Goal: Transaction & Acquisition: Purchase product/service

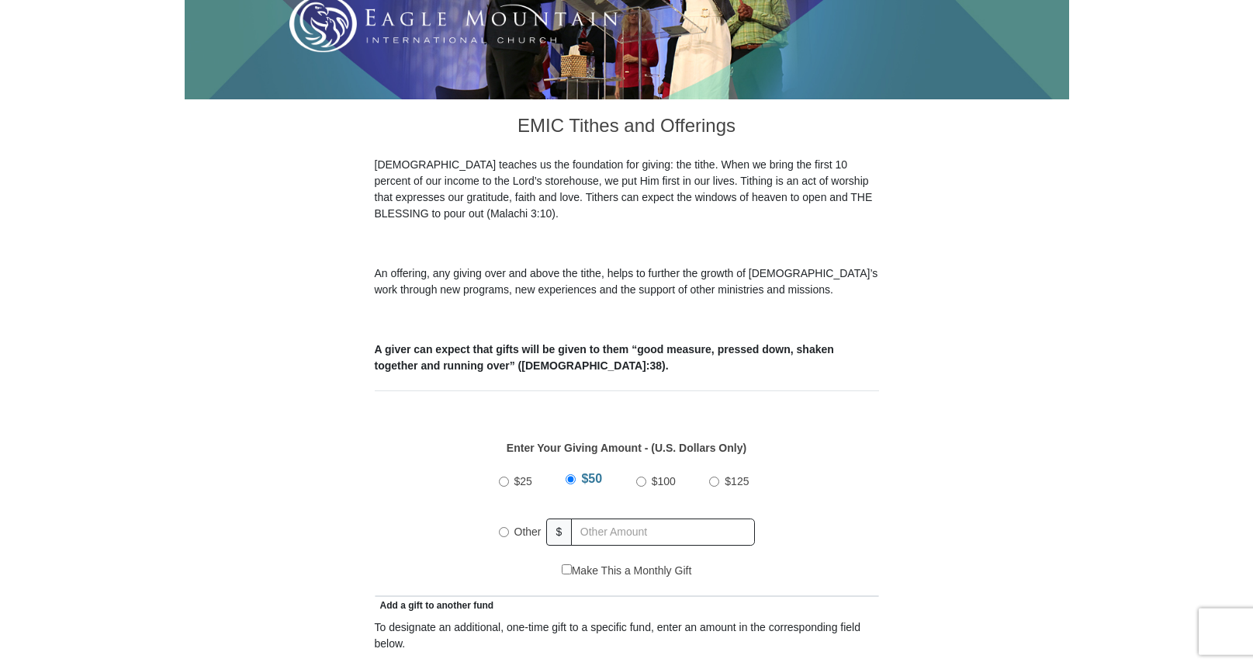
scroll to position [434, 0]
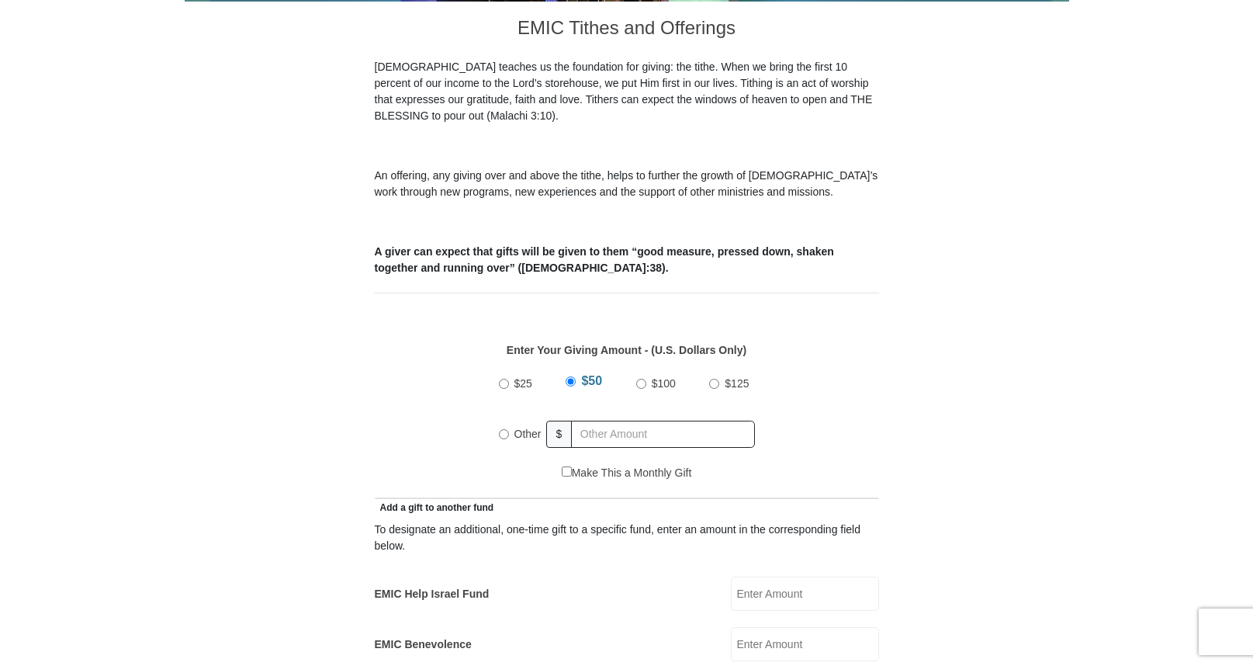
click at [638, 379] on input "$100" at bounding box center [641, 384] width 10 height 10
radio input "true"
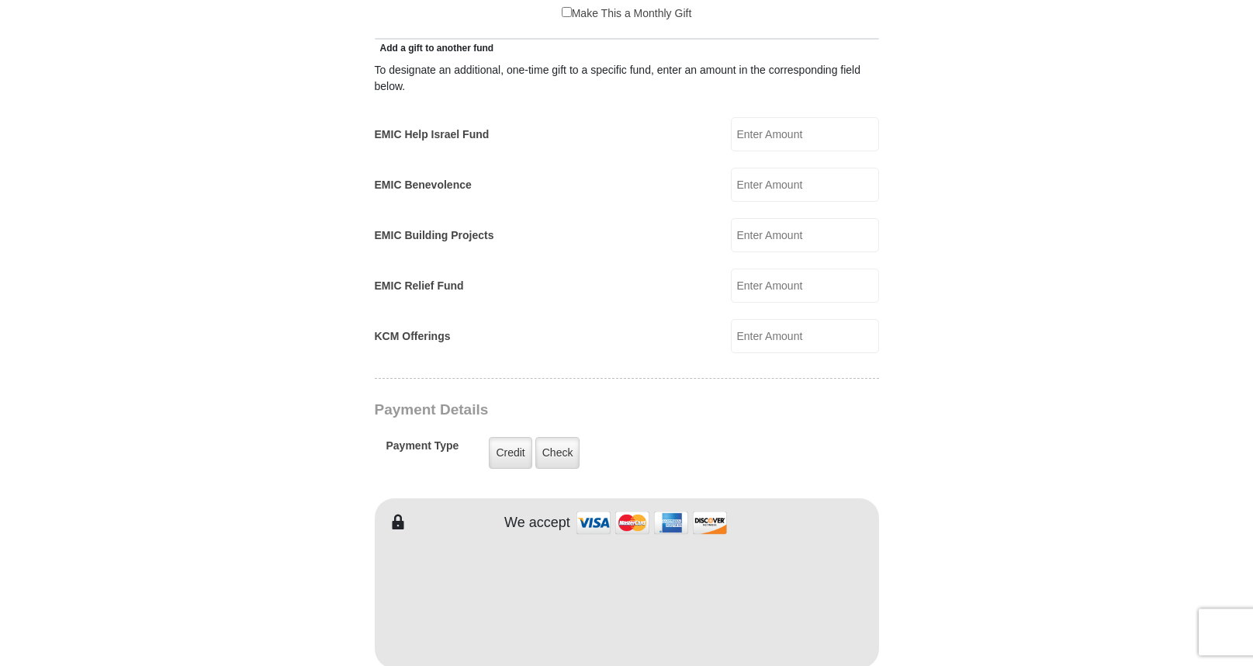
scroll to position [931, 0]
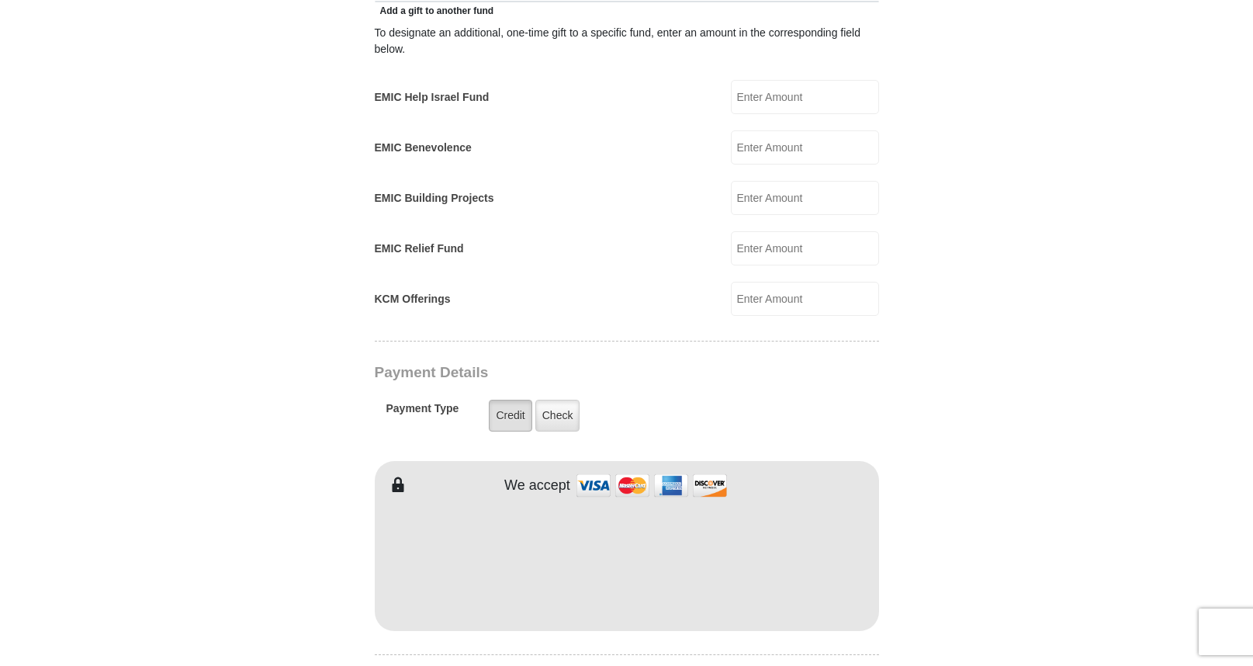
click at [502, 399] on label "Credit" at bounding box center [510, 415] width 43 height 32
click at [0, 0] on input "Credit" at bounding box center [0, 0] width 0 height 0
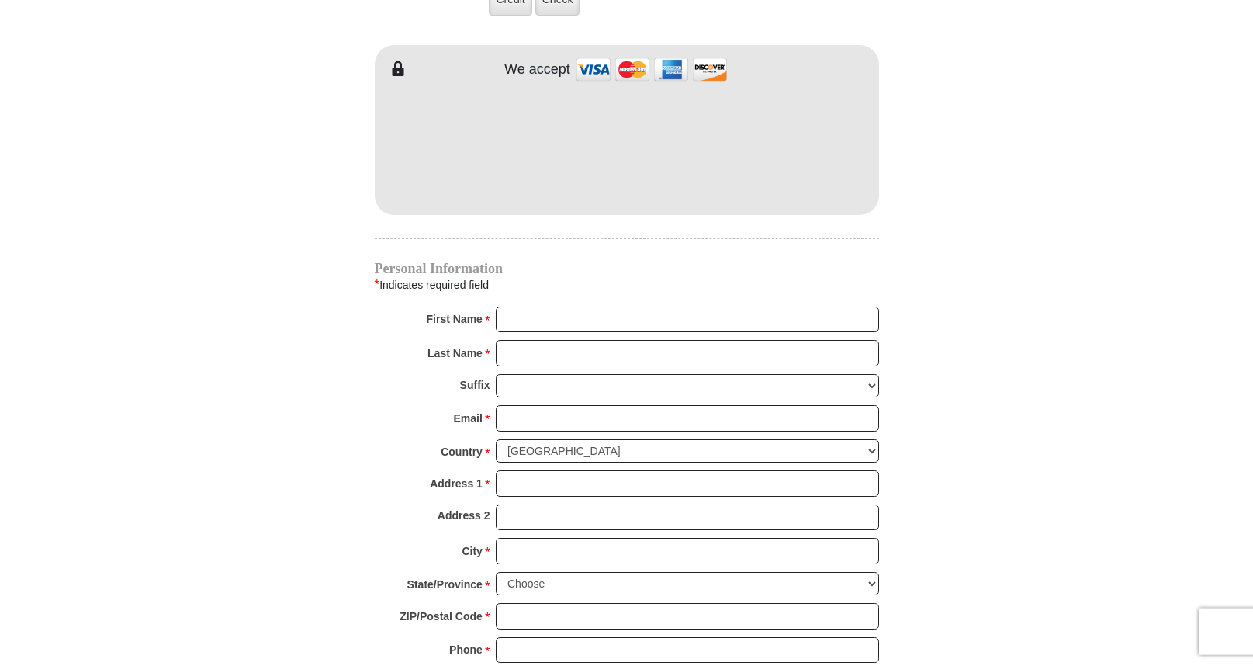
scroll to position [1365, 0]
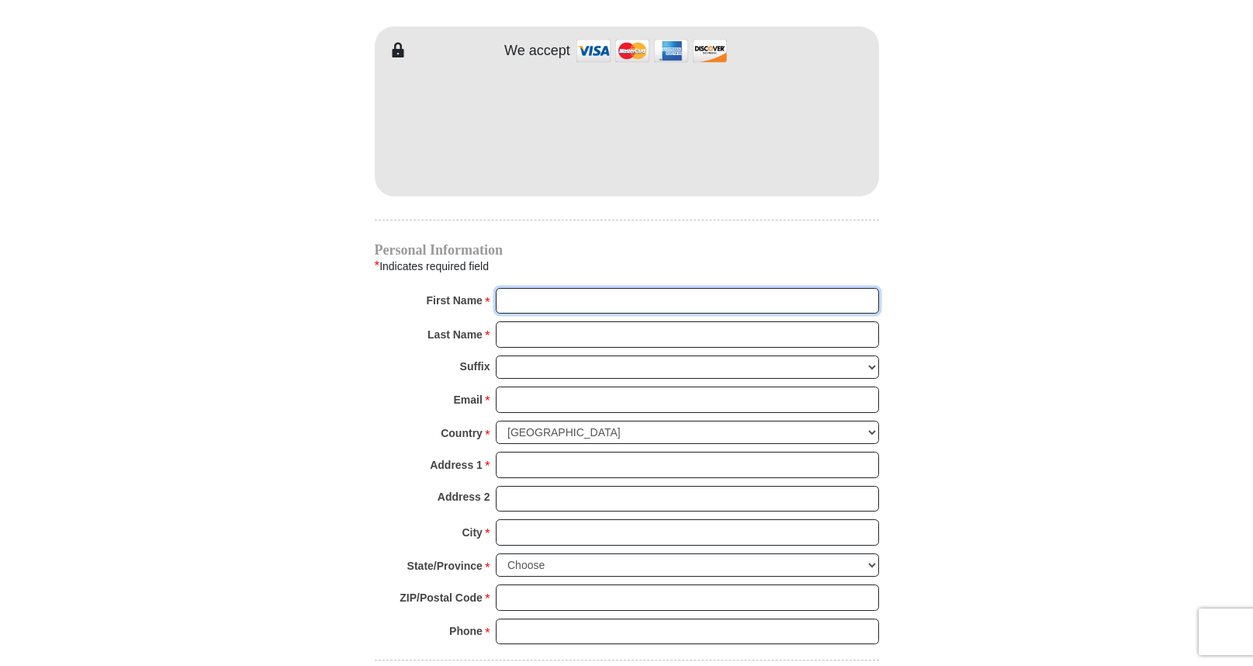
click at [528, 288] on input "First Name *" at bounding box center [687, 301] width 383 height 26
type input "CAROL"
type input "EYERMAN"
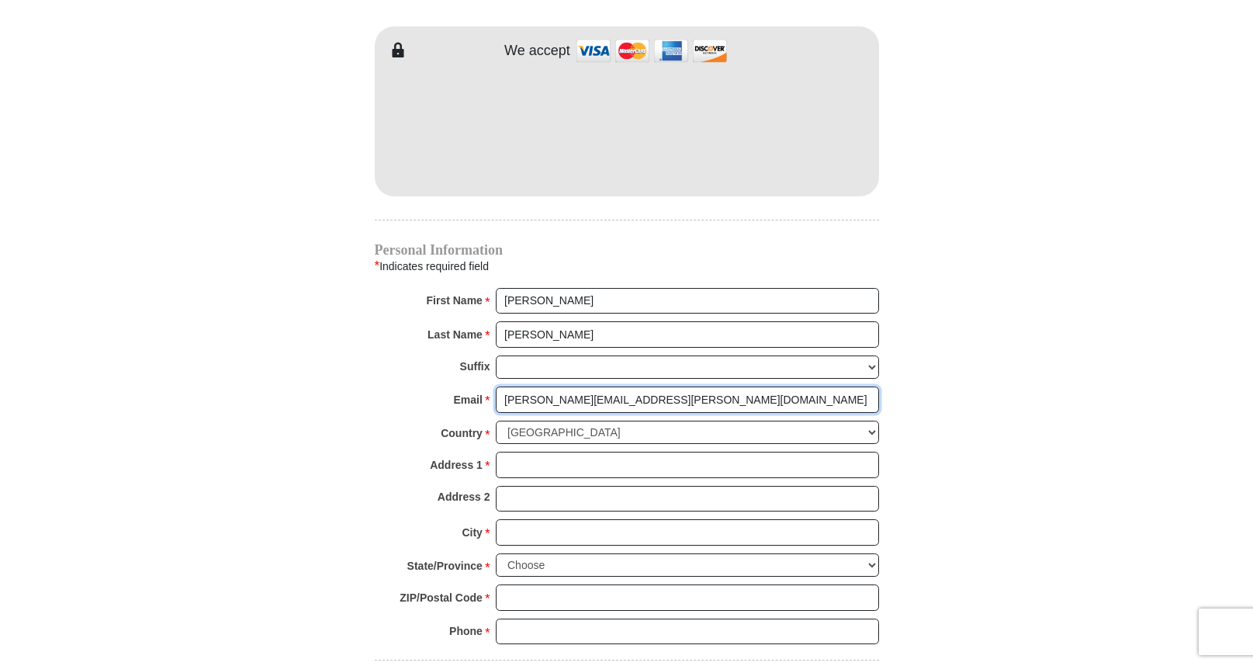
type input "eyerman.carol@gmail.com"
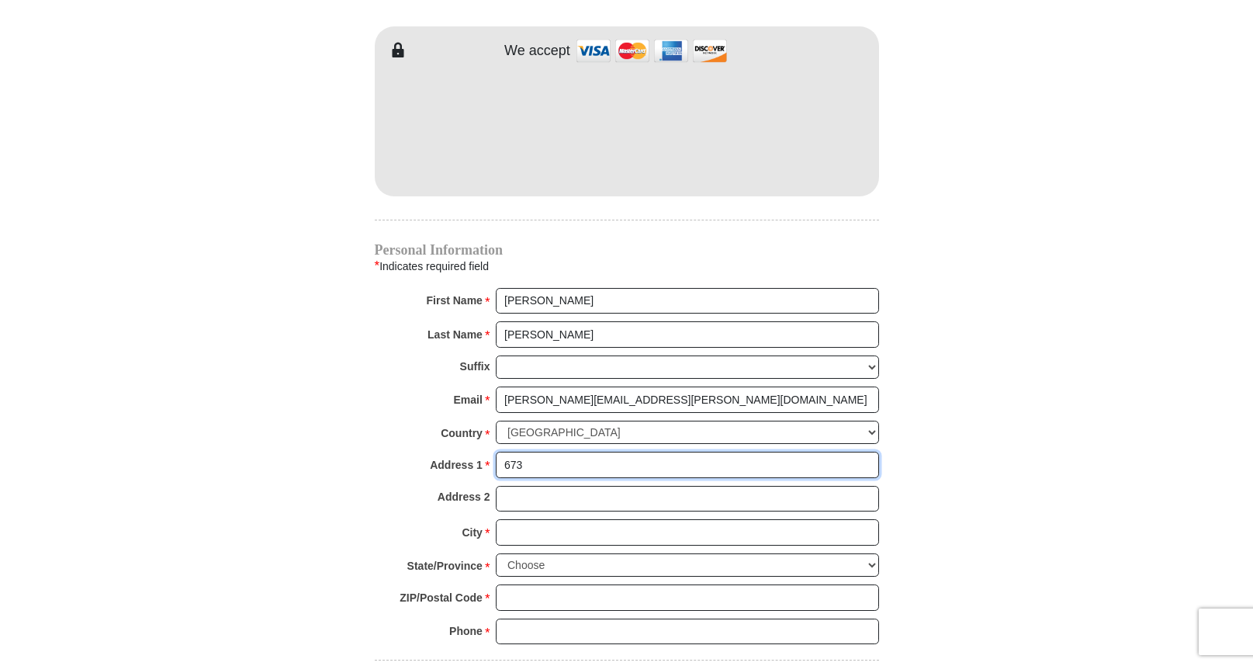
type input "673 Ridgecrest Way"
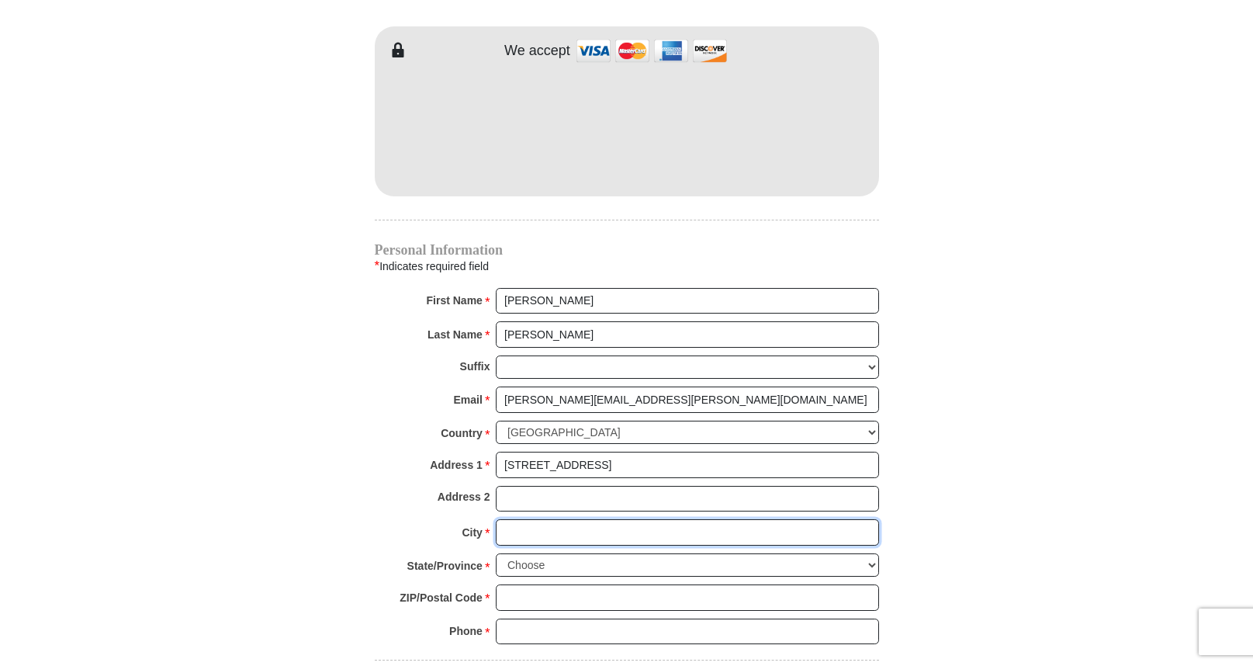
type input "BOWLING GREEN"
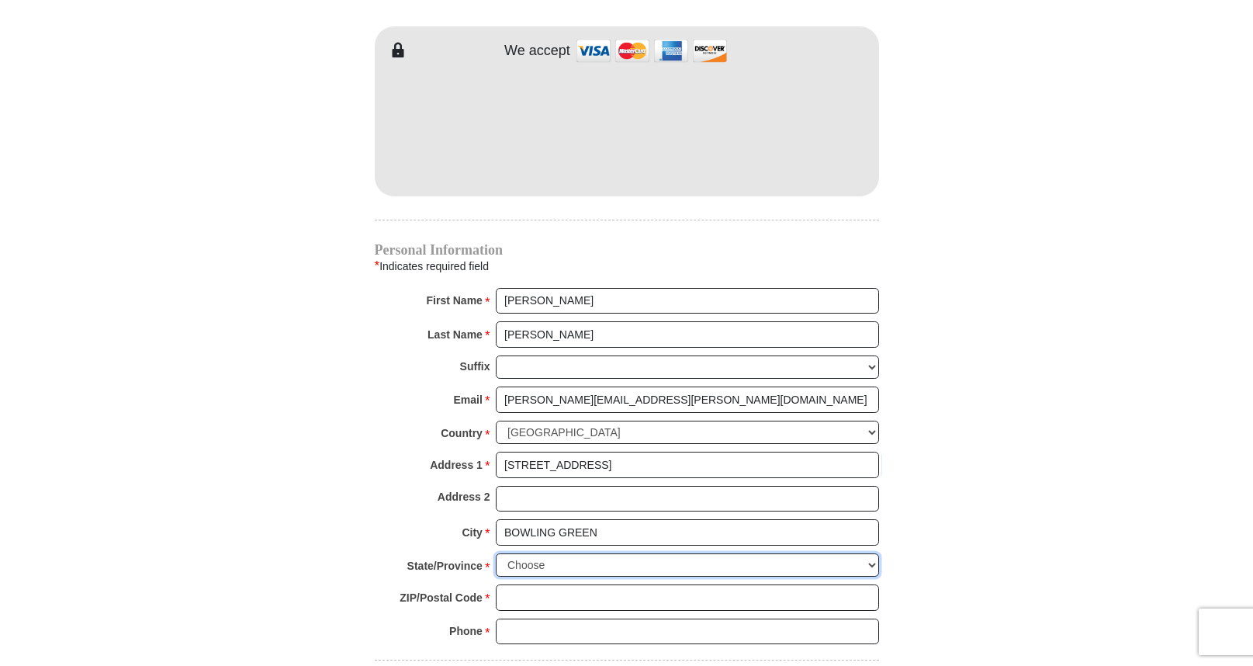
select select "KY"
type input "42104-3818"
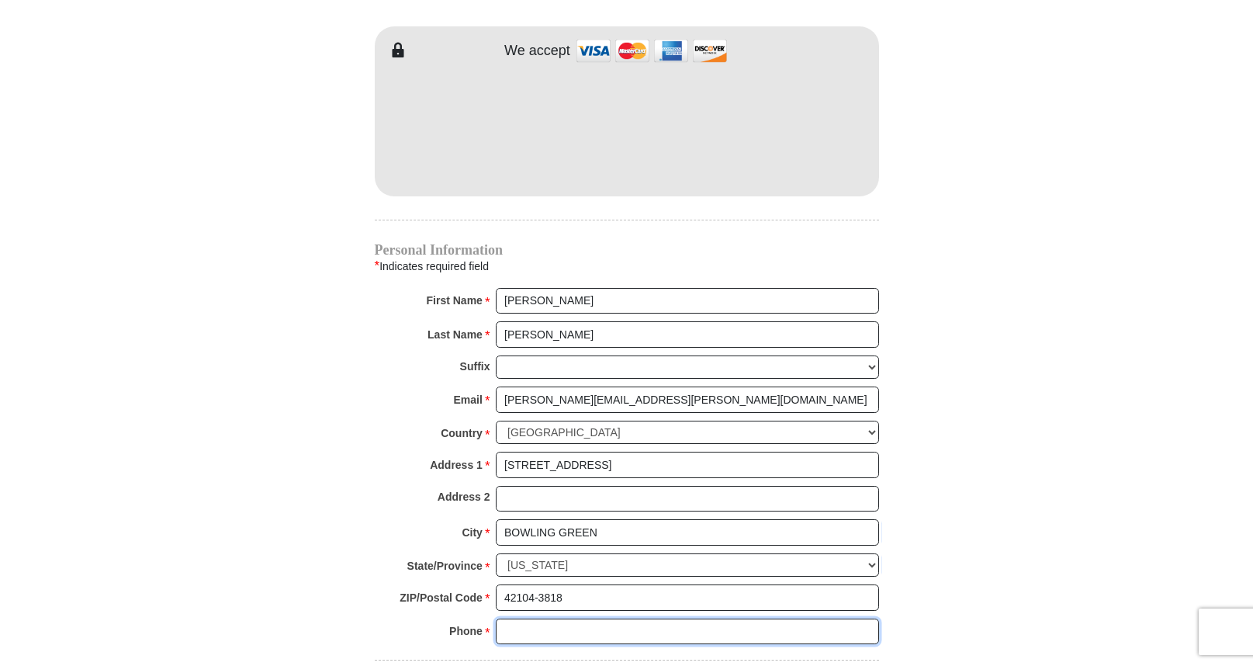
type input "3046396409"
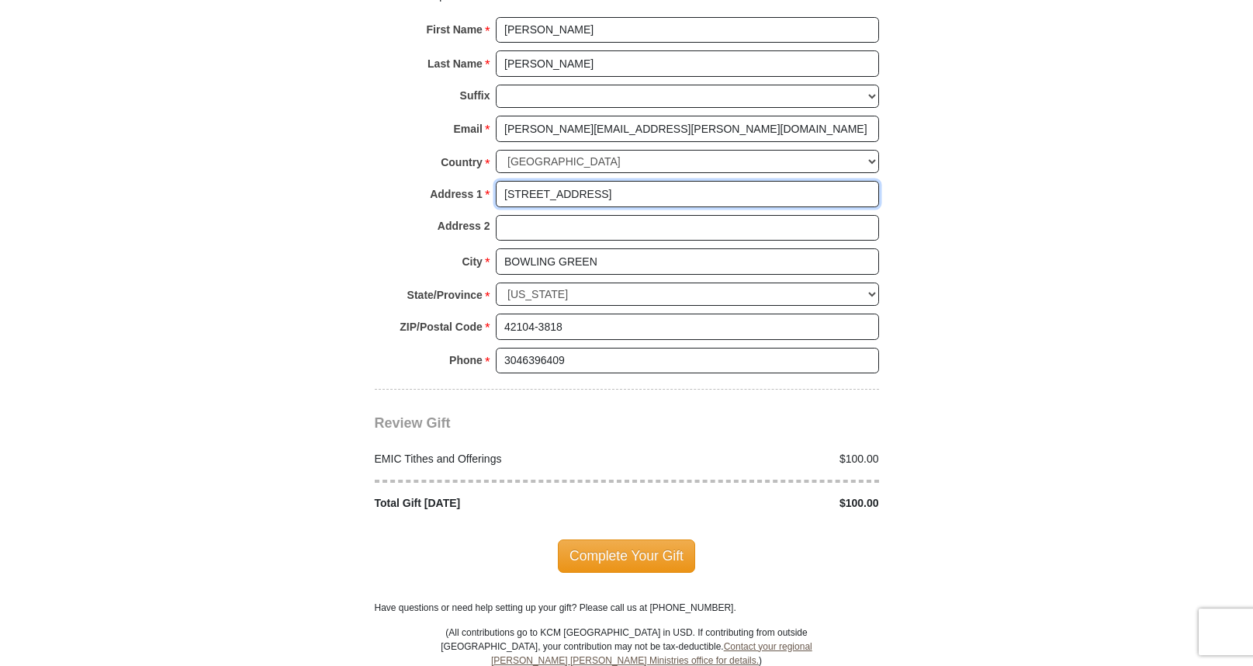
scroll to position [1688, 0]
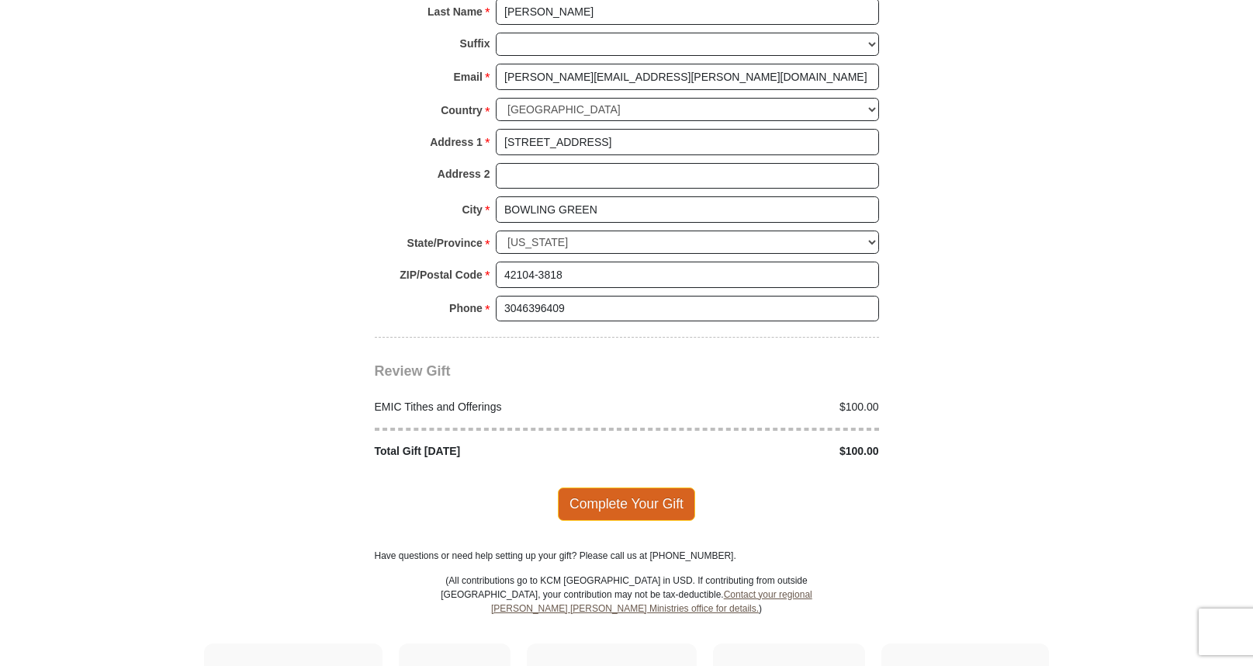
click at [631, 487] on span "Complete Your Gift" at bounding box center [626, 503] width 137 height 33
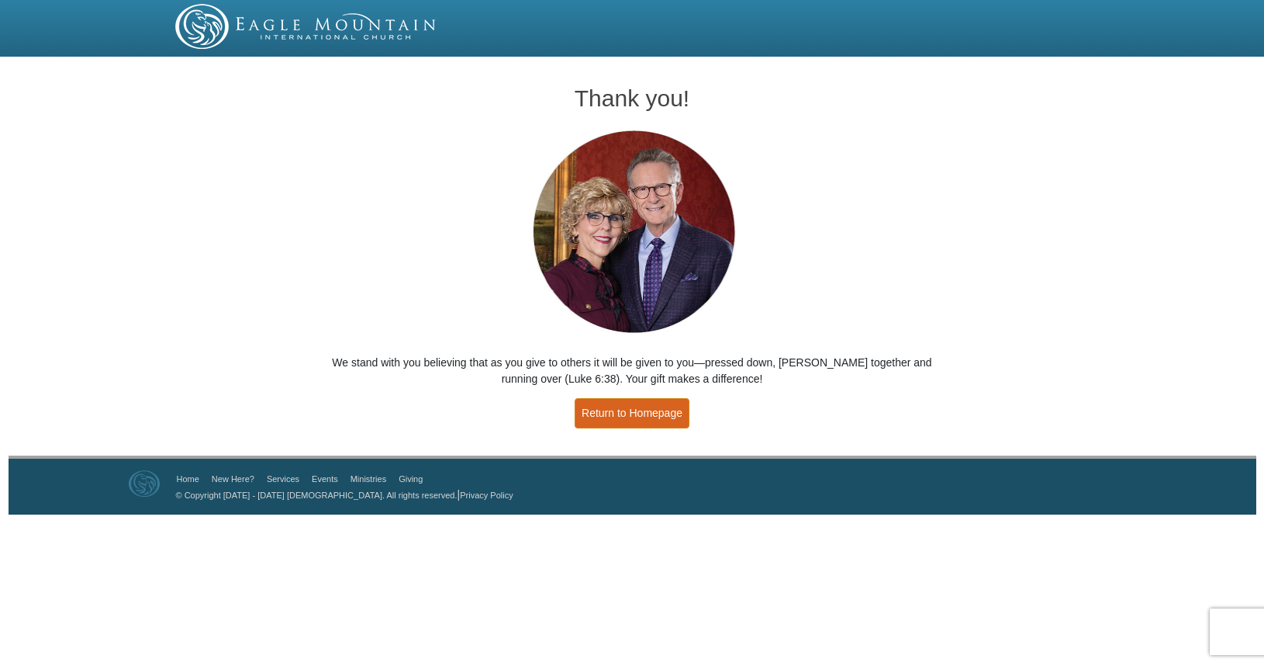
click at [621, 415] on link "Return to Homepage" at bounding box center [632, 413] width 115 height 30
